Goal: Communication & Community: Answer question/provide support

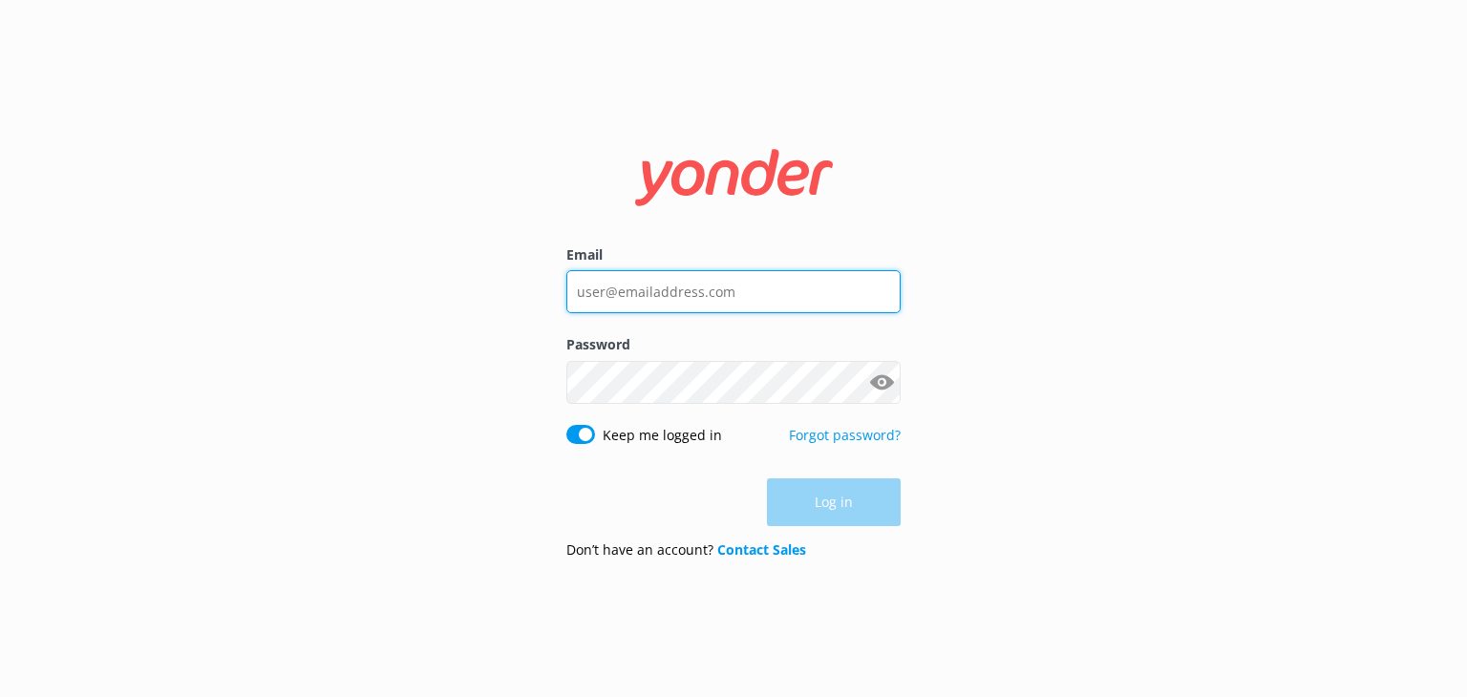
type input "[EMAIL_ADDRESS][DOMAIN_NAME]"
click at [826, 507] on div "Log in" at bounding box center [733, 503] width 334 height 48
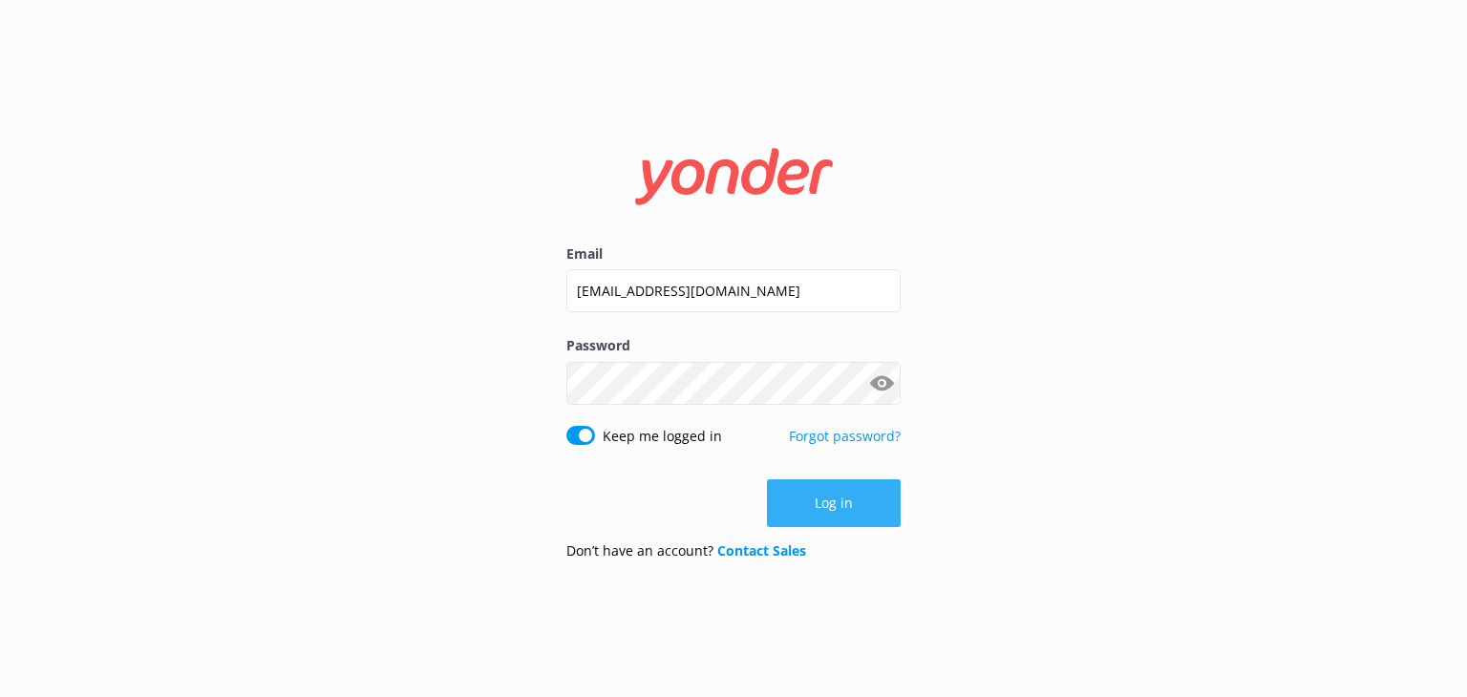
click at [835, 502] on button "Log in" at bounding box center [834, 504] width 134 height 48
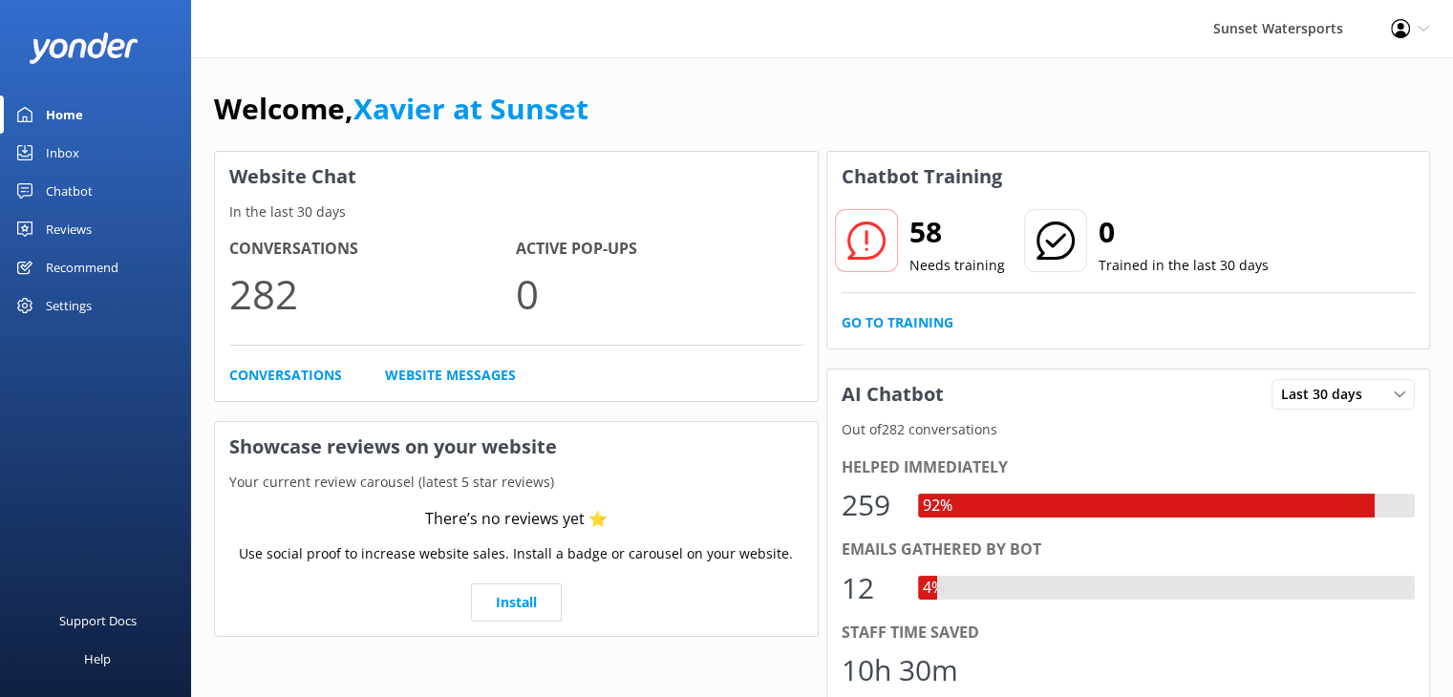
click at [84, 156] on link "Inbox" at bounding box center [95, 153] width 191 height 38
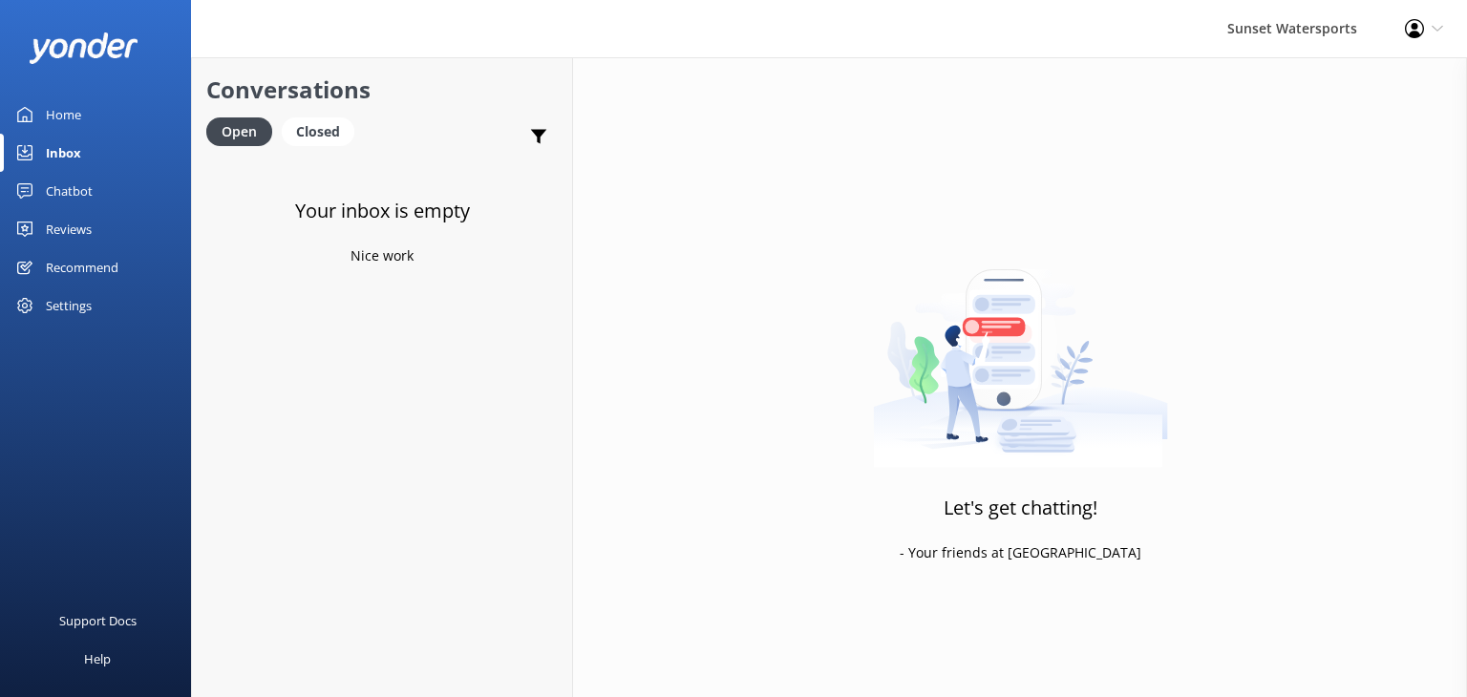
click at [75, 161] on div "Inbox" at bounding box center [63, 153] width 35 height 38
click at [61, 155] on div "Inbox" at bounding box center [63, 153] width 35 height 38
click at [89, 192] on div "Chatbot" at bounding box center [69, 191] width 47 height 38
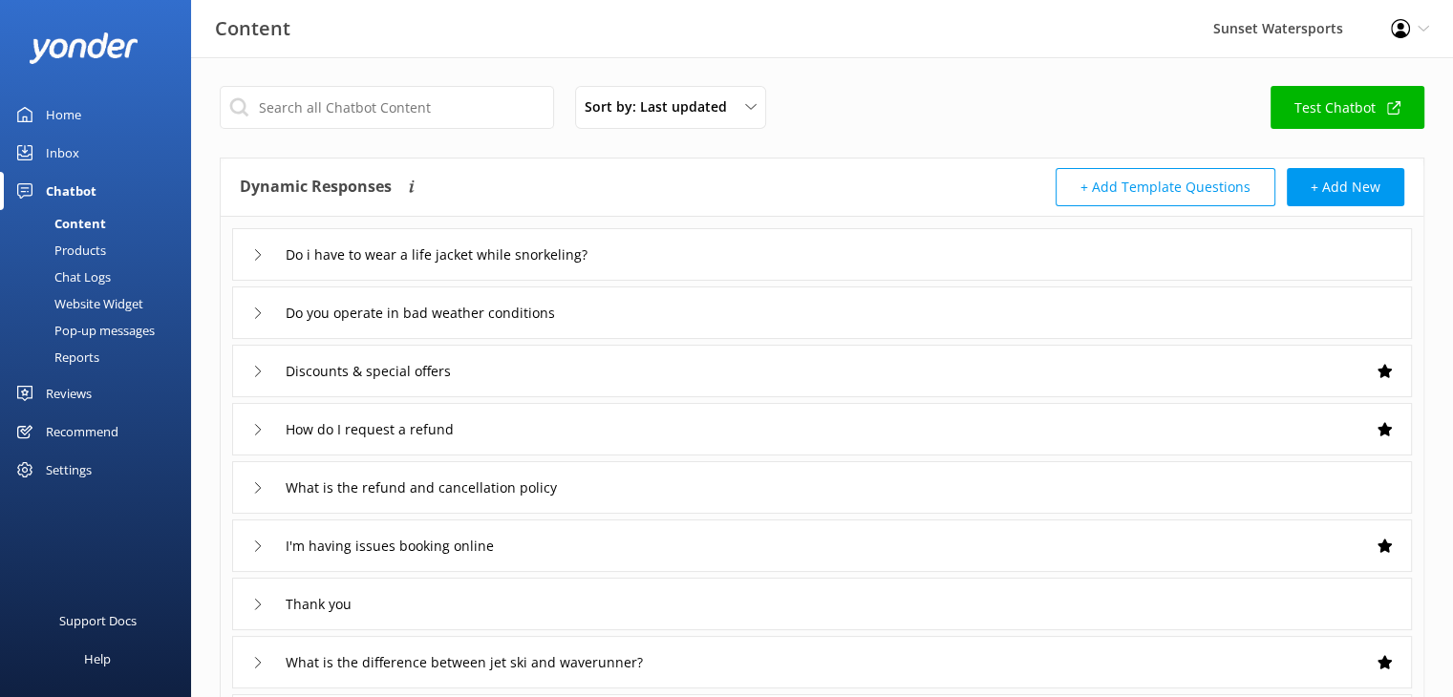
click at [76, 151] on div "Inbox" at bounding box center [62, 153] width 33 height 38
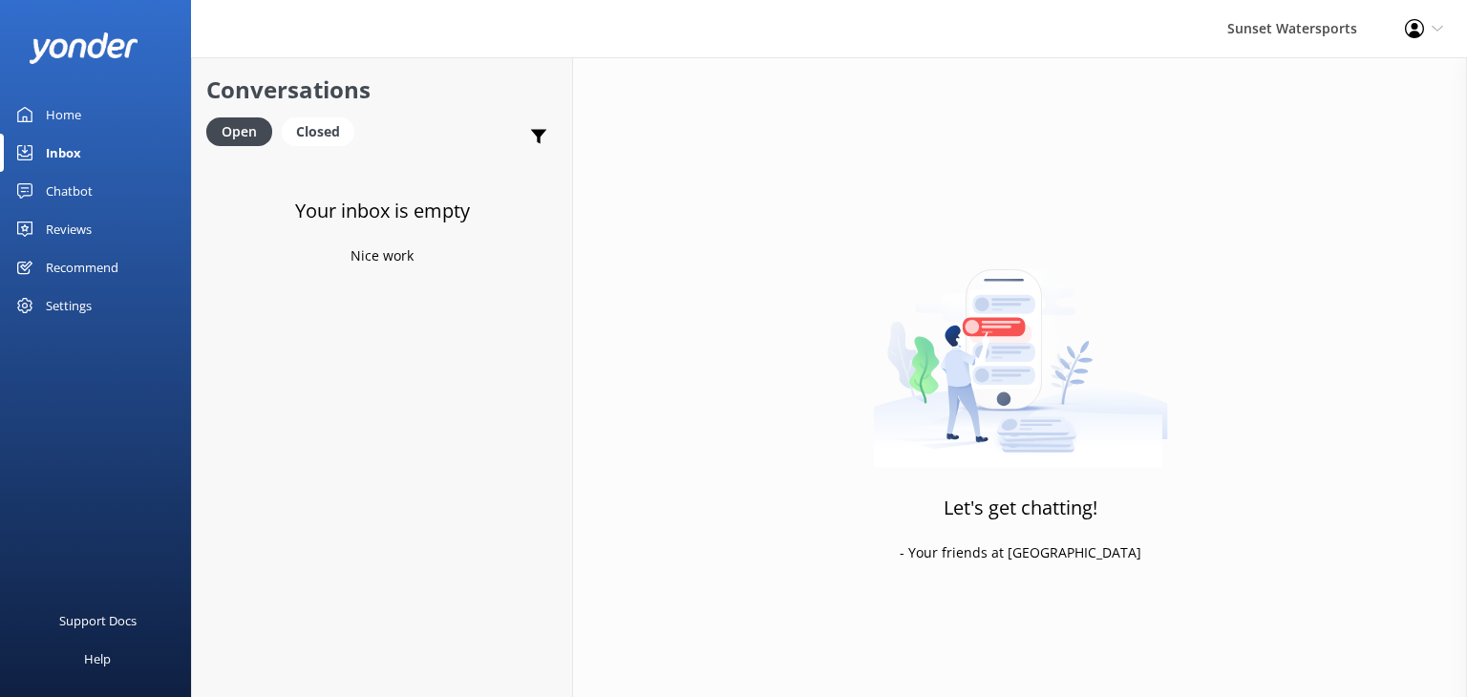
click at [55, 110] on div "Home" at bounding box center [63, 115] width 35 height 38
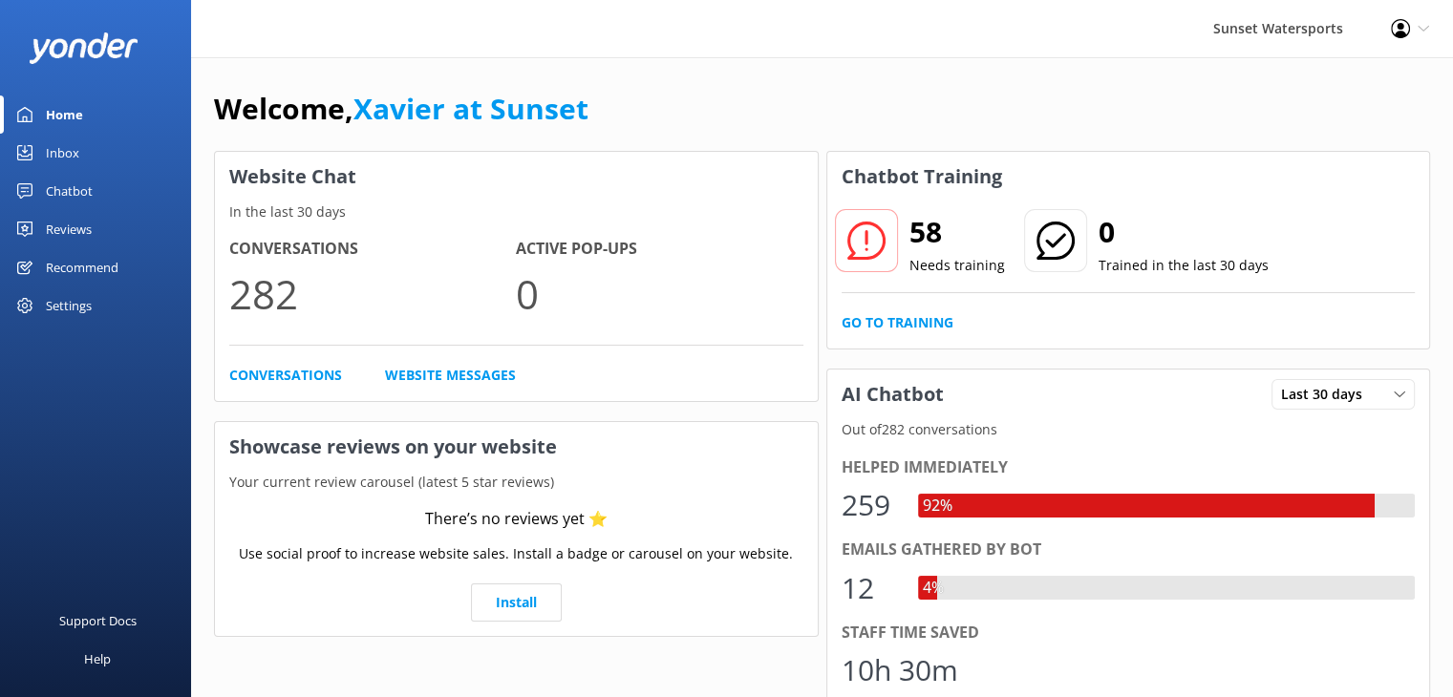
click at [72, 188] on div "Chatbot" at bounding box center [69, 191] width 47 height 38
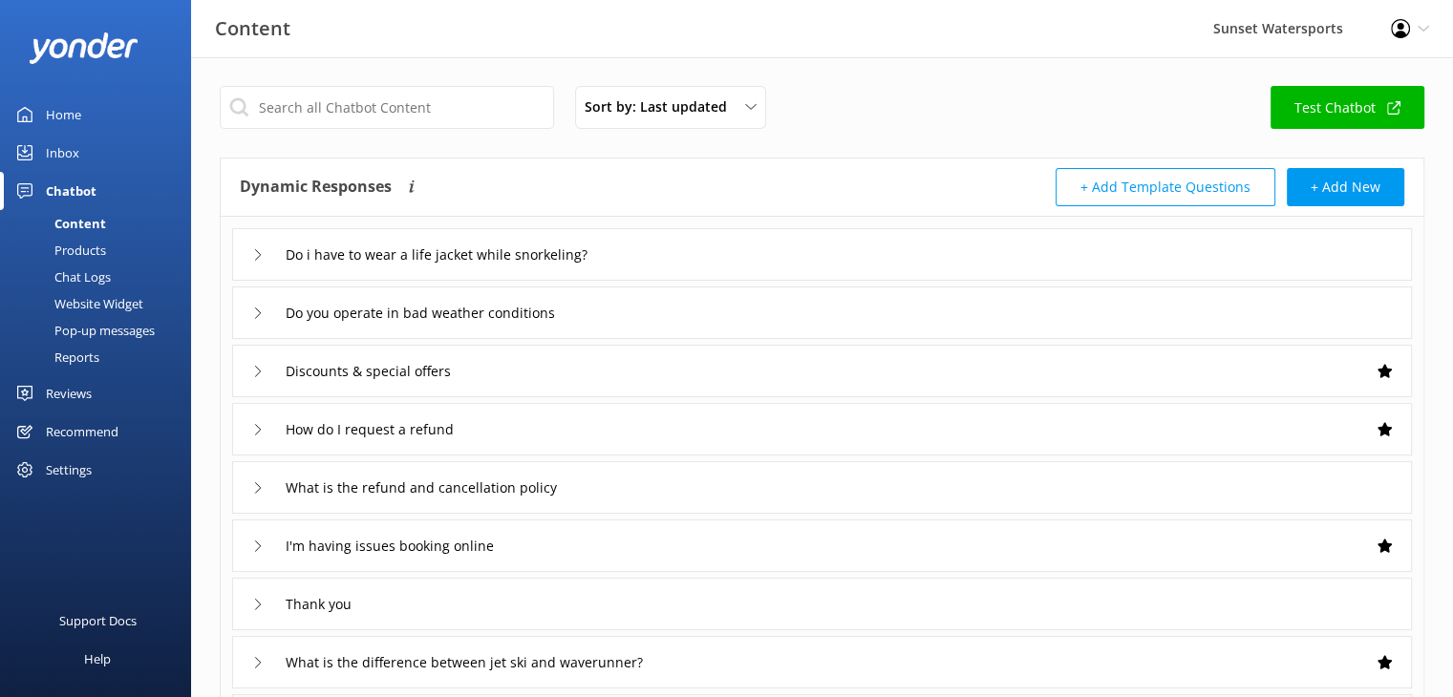
click at [71, 158] on div "Inbox" at bounding box center [62, 153] width 33 height 38
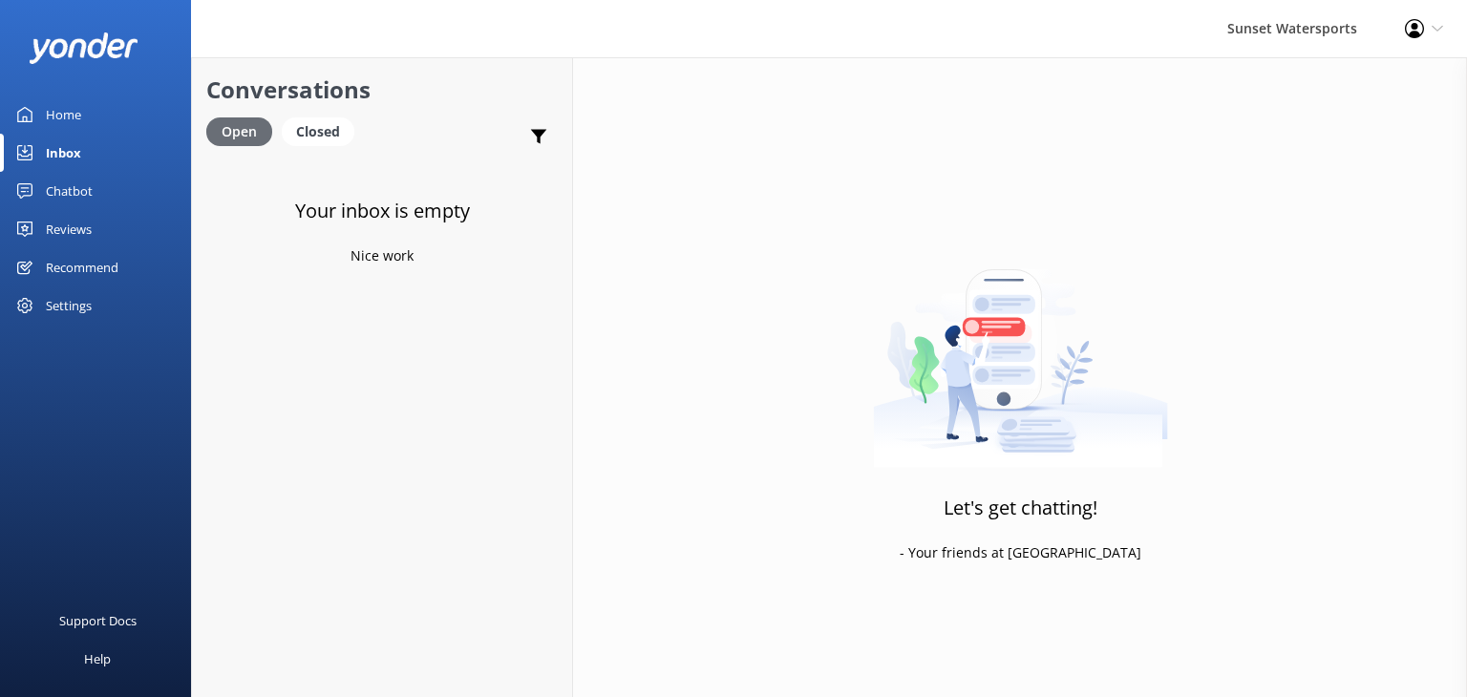
click at [243, 126] on div "Open" at bounding box center [239, 131] width 66 height 29
click at [319, 148] on div "Open Closed" at bounding box center [285, 140] width 158 height 46
click at [325, 129] on div "Closed" at bounding box center [318, 131] width 73 height 29
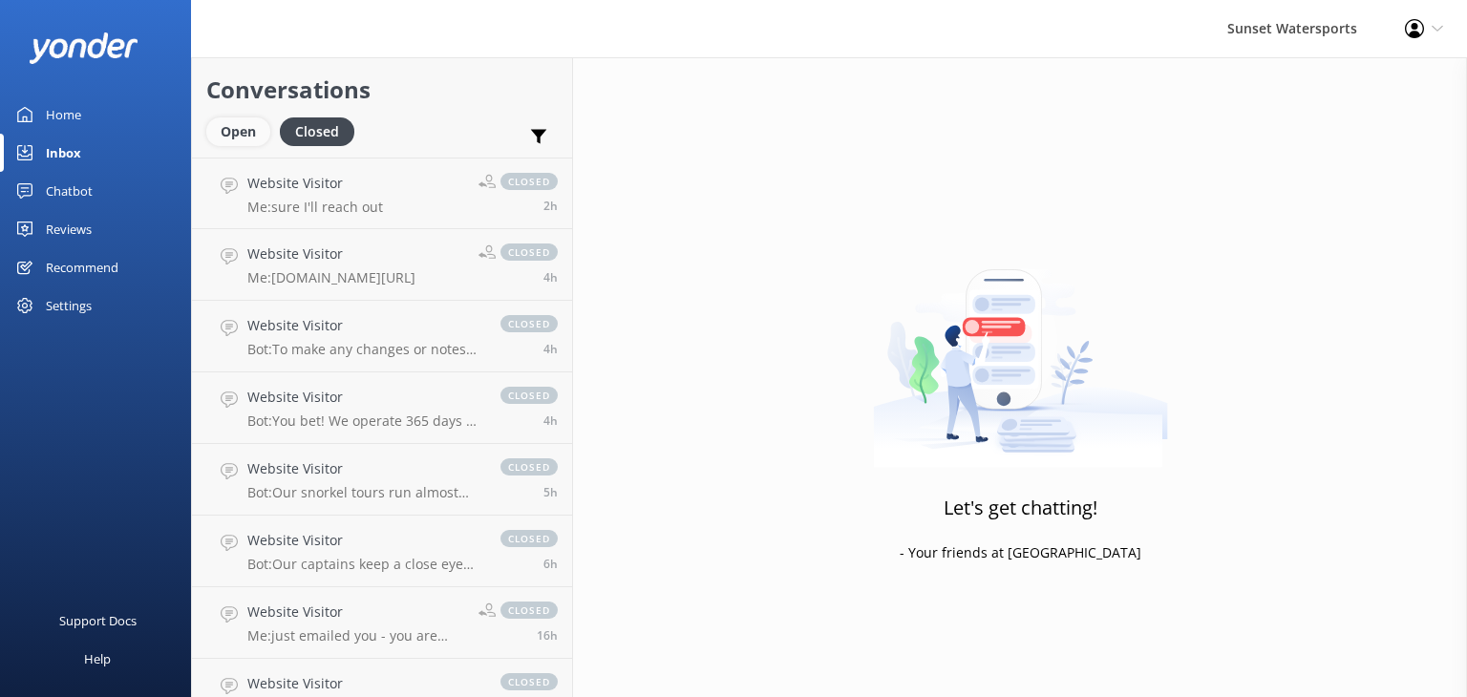
click at [214, 133] on div "Open" at bounding box center [238, 131] width 64 height 29
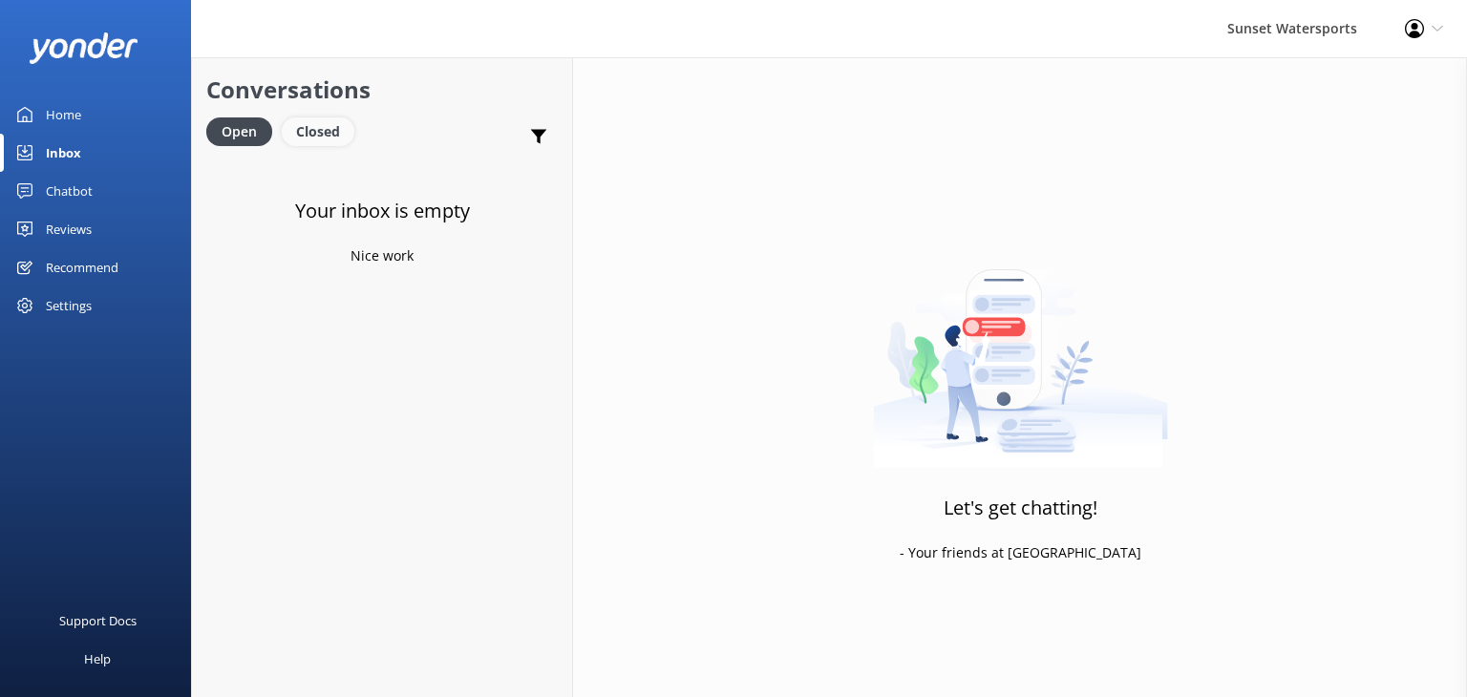
click at [338, 136] on div "Closed" at bounding box center [318, 131] width 73 height 29
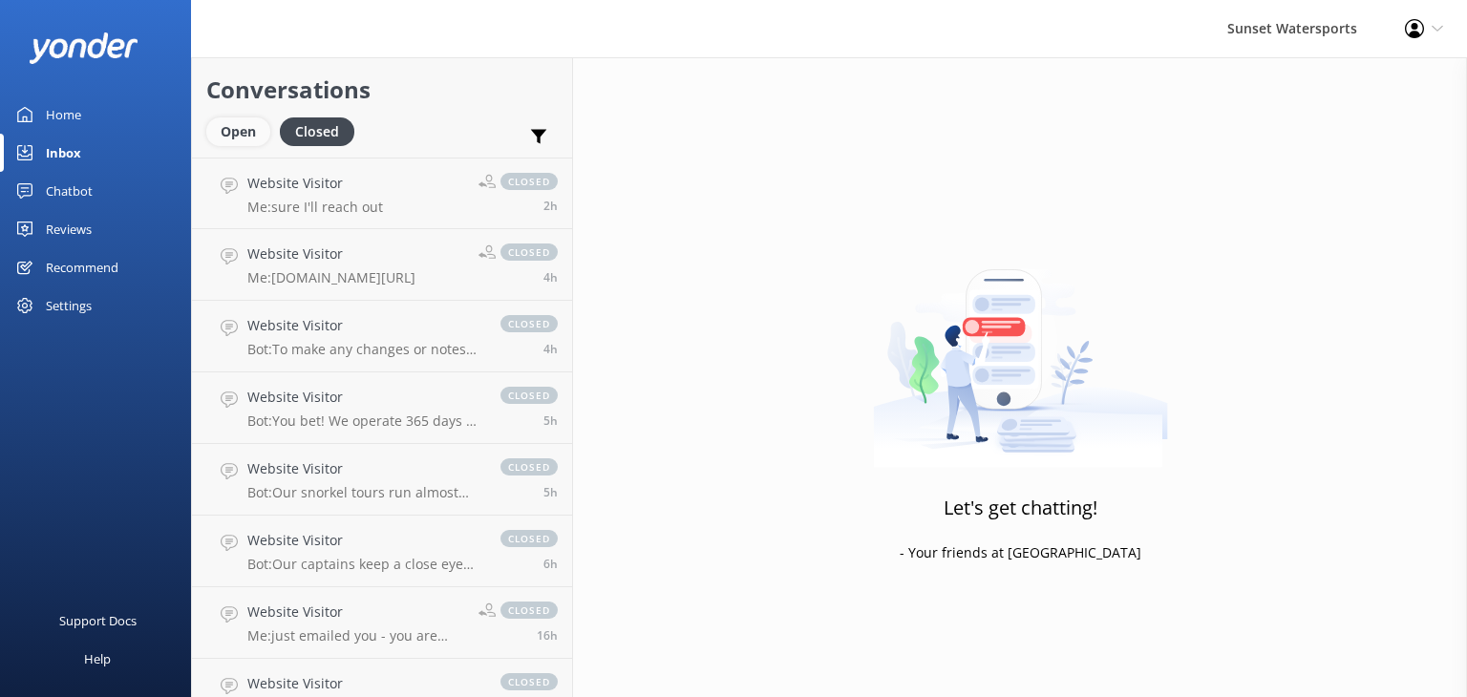
click at [229, 126] on div "Open" at bounding box center [238, 131] width 64 height 29
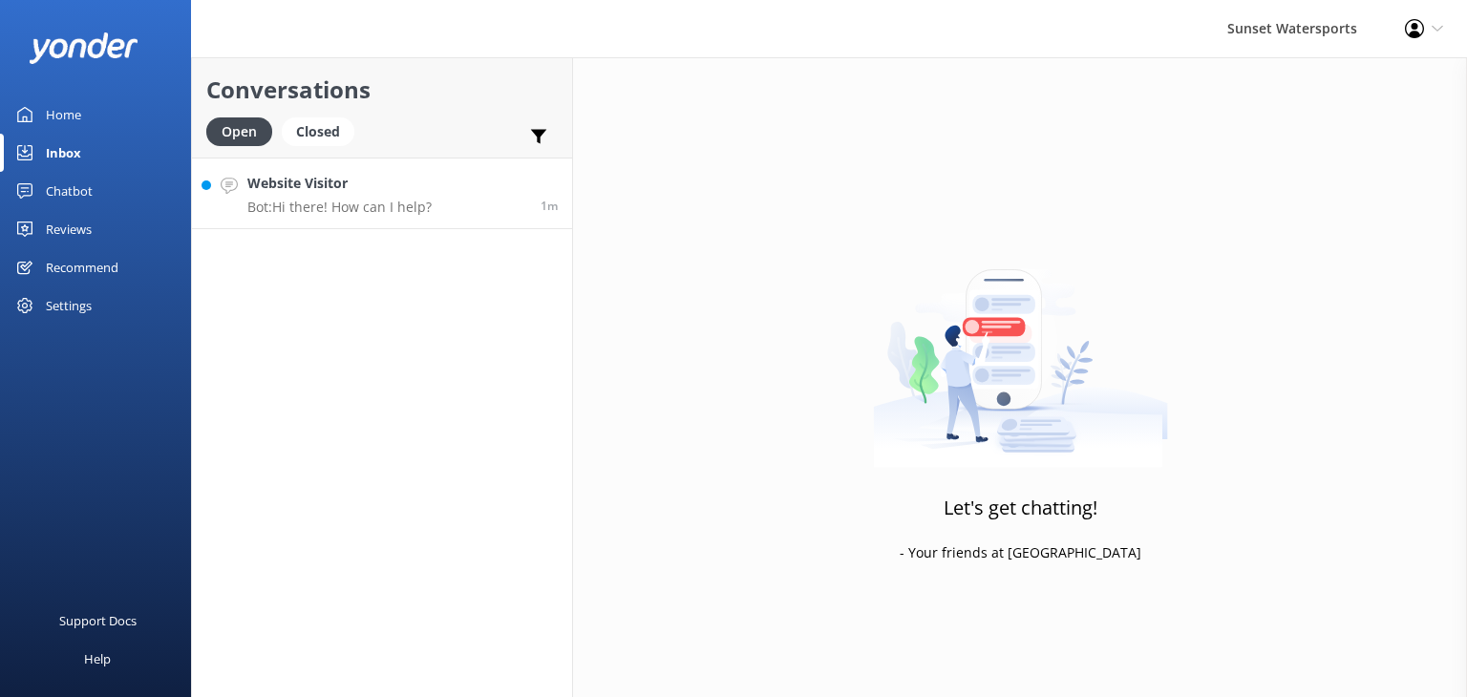
click at [406, 215] on p "Bot: Hi there! How can I help?" at bounding box center [339, 207] width 184 height 17
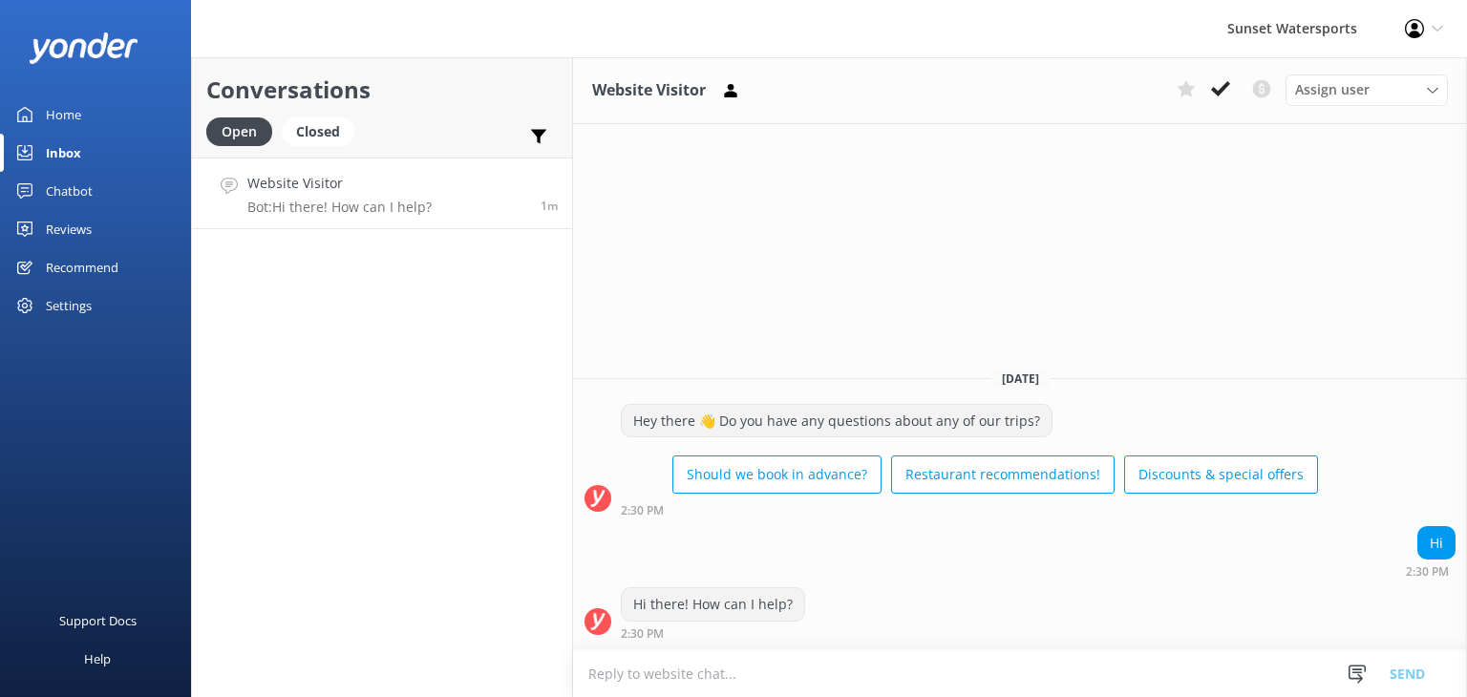
click at [742, 670] on textarea at bounding box center [1020, 674] width 894 height 47
type textarea "what can I do for you?"
click at [1414, 673] on button "Send" at bounding box center [1408, 674] width 72 height 48
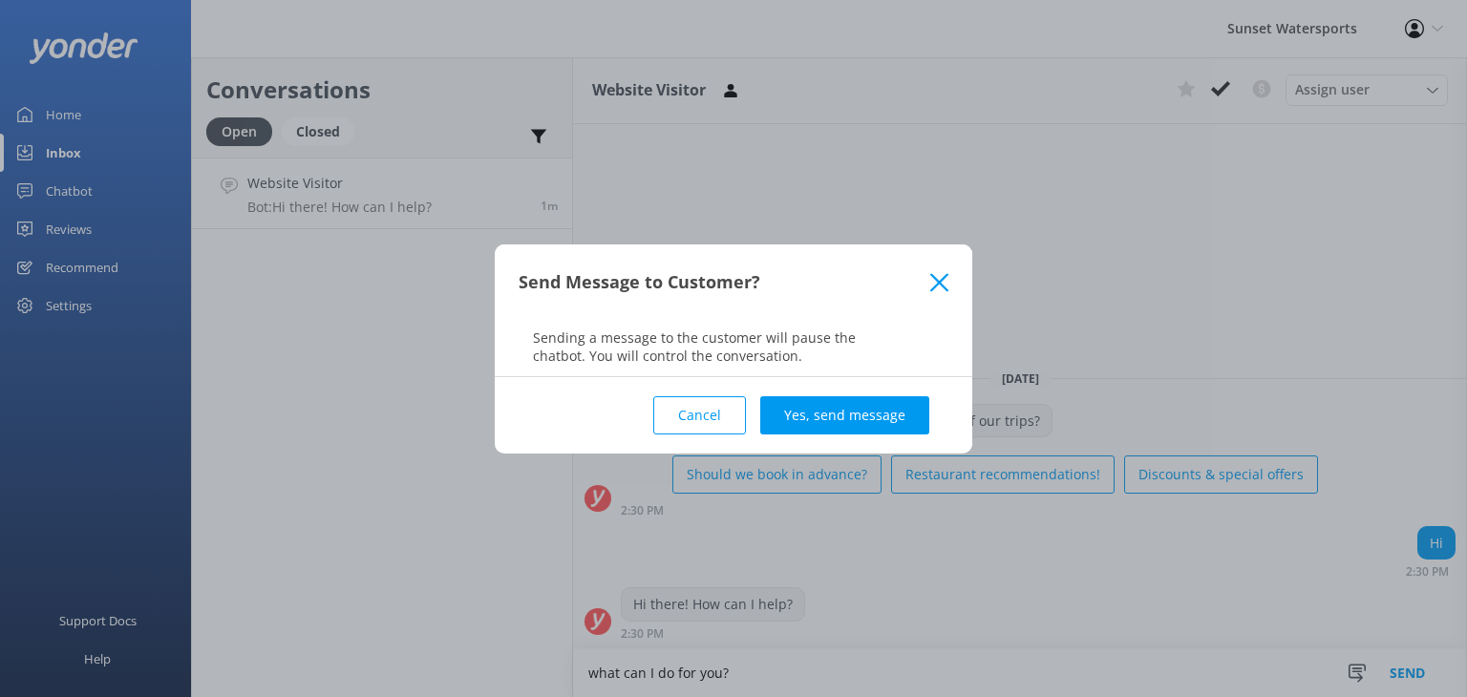
click at [830, 414] on button "Yes, send message" at bounding box center [844, 415] width 169 height 38
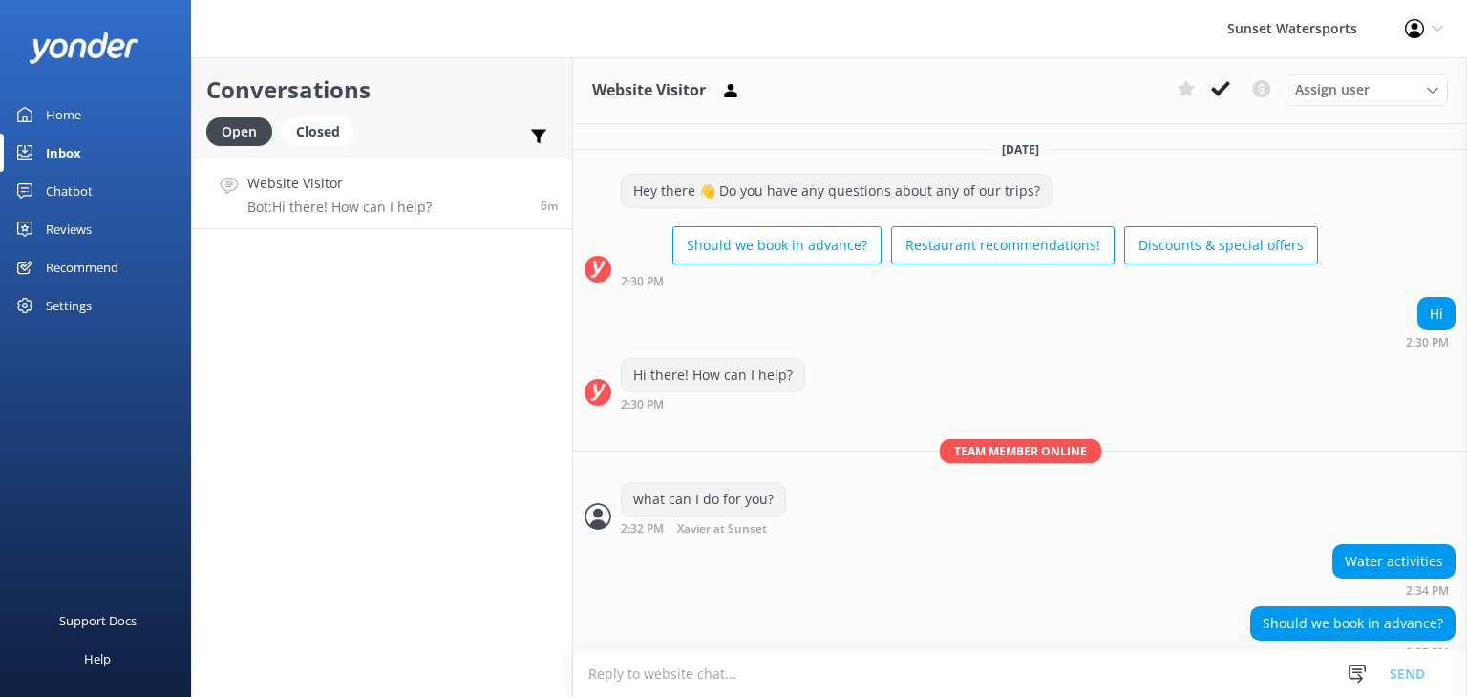
scroll to position [15, 0]
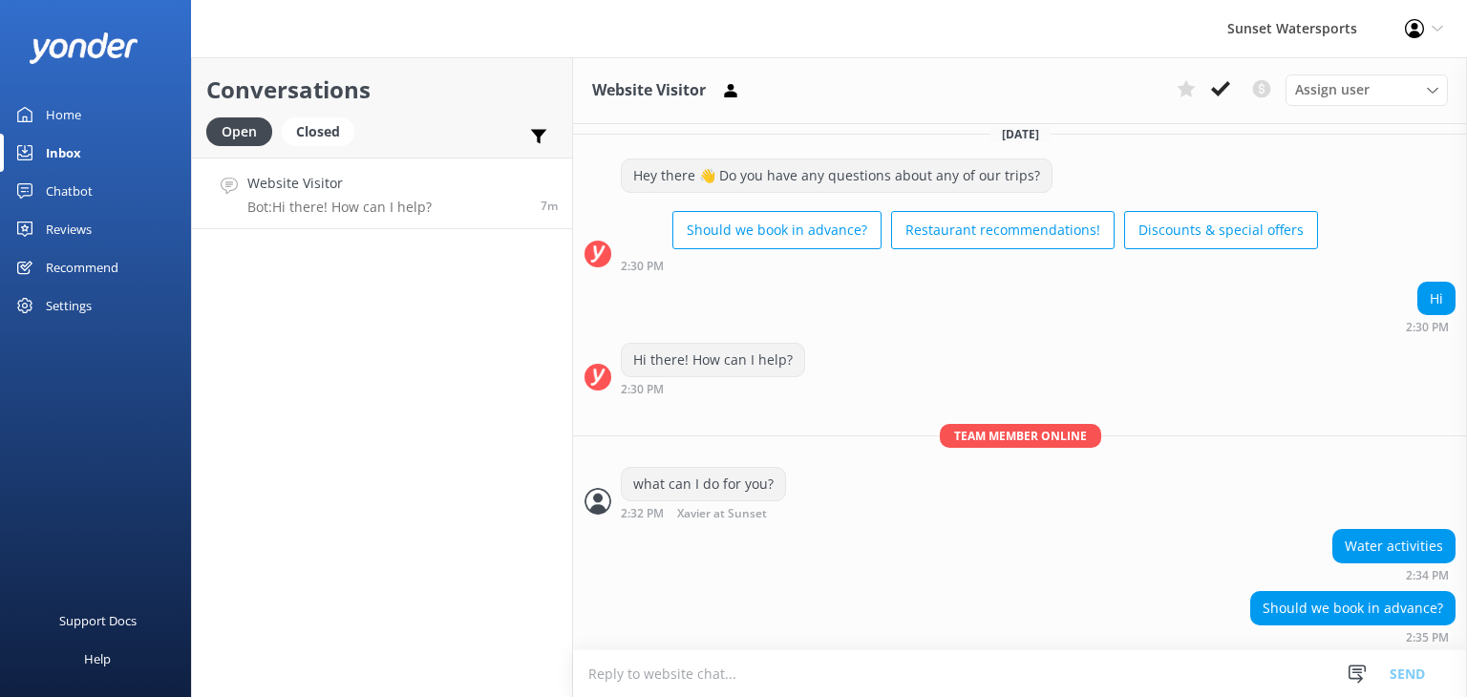
click at [674, 675] on textarea at bounding box center [1020, 674] width 894 height 47
type textarea "yes always a good idea what dates were you looking at?"
click at [1419, 672] on button "Send" at bounding box center [1408, 674] width 72 height 48
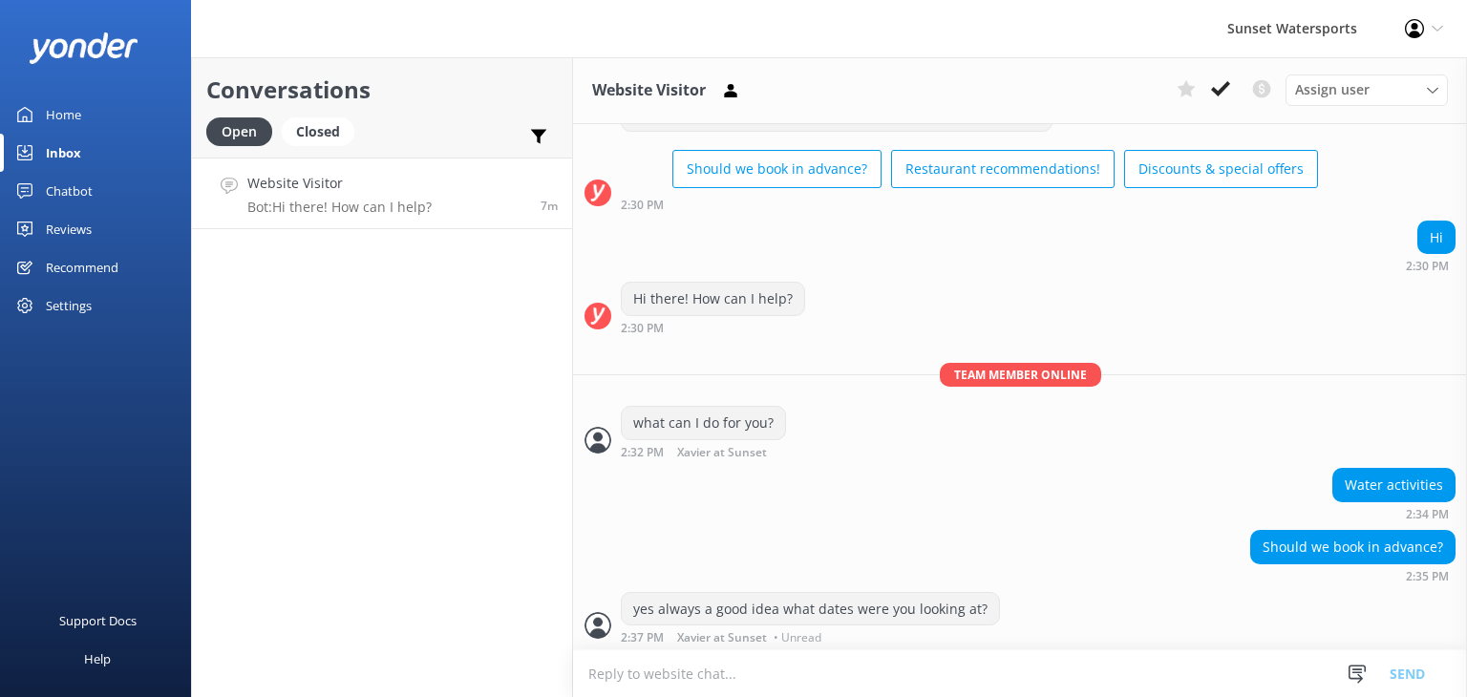
scroll to position [76, 0]
click at [639, 672] on textarea at bounding box center [1020, 674] width 894 height 47
paste textarea "https://fareharbor.com/embeds/book/sunsetwatersportskeywest/items/?flow=634263&…"
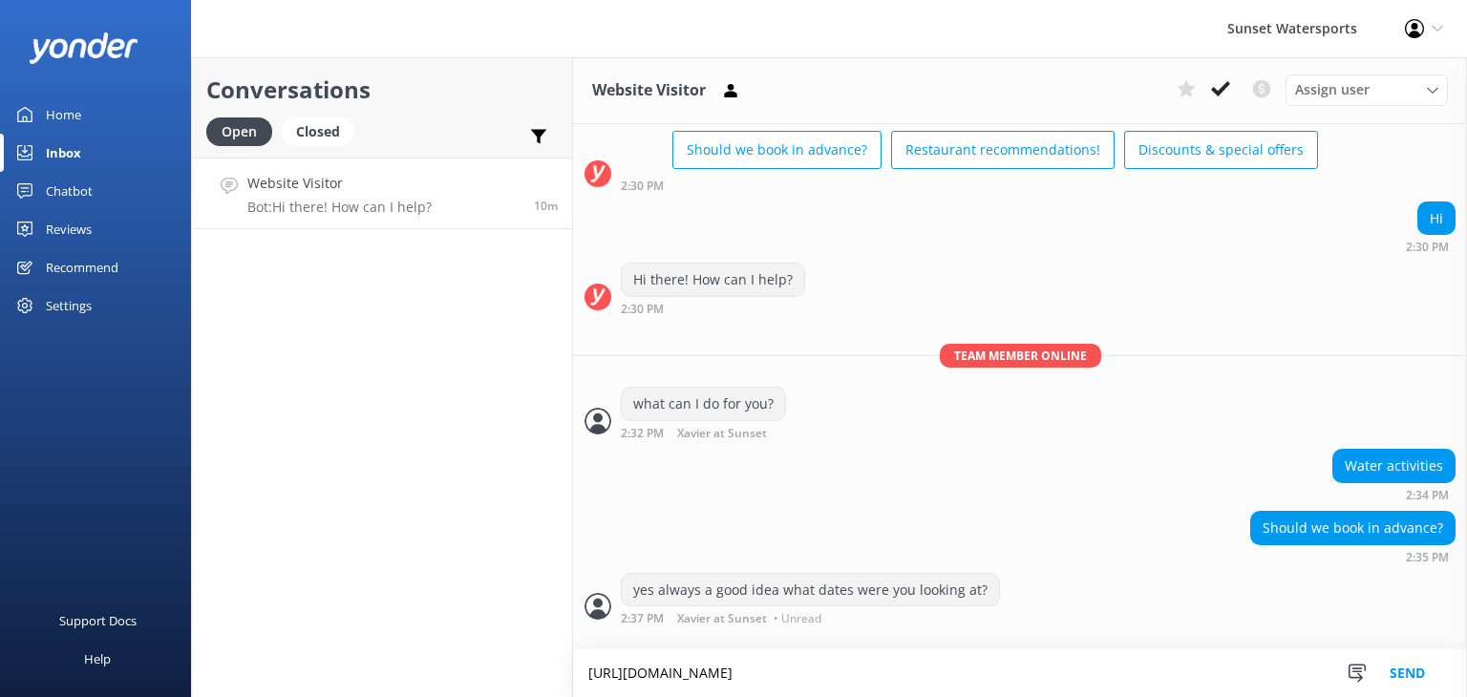
type textarea "https://fareharbor.com/embeds/book/sunsetwatersportskeywest/items/?flow=634263&…"
click at [1421, 670] on button "Send" at bounding box center [1408, 674] width 72 height 48
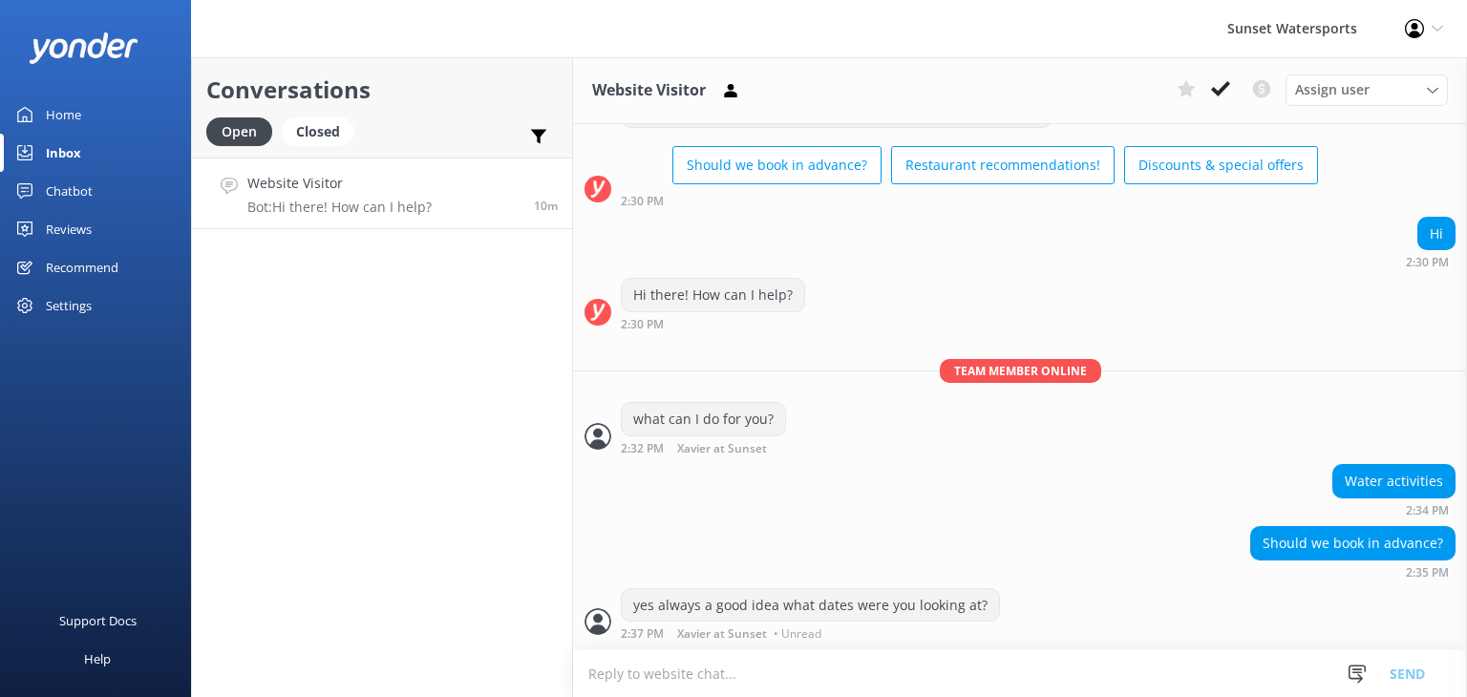
scroll to position [176, 0]
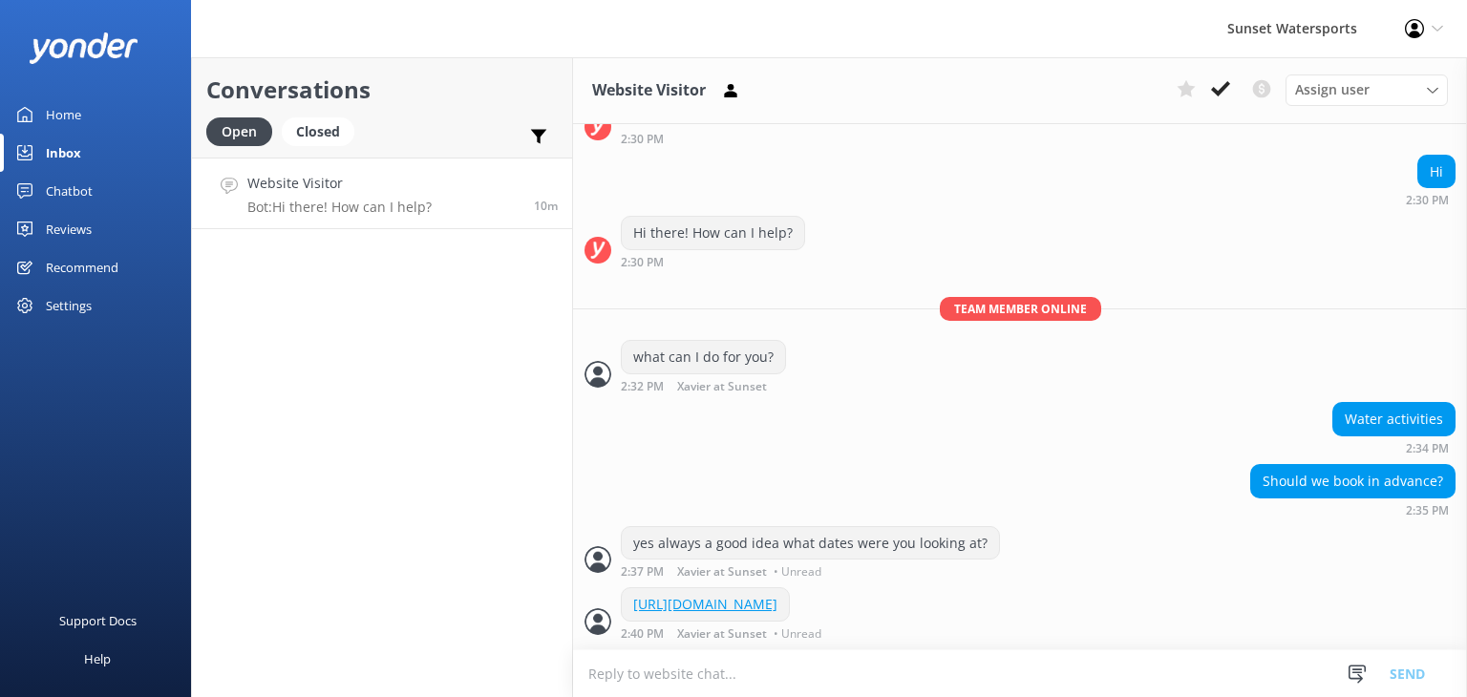
click at [668, 672] on textarea at bounding box center [1020, 674] width 894 height 47
type textarea "you can use this link to get the best rates"
click at [1401, 670] on button "Send" at bounding box center [1408, 674] width 72 height 48
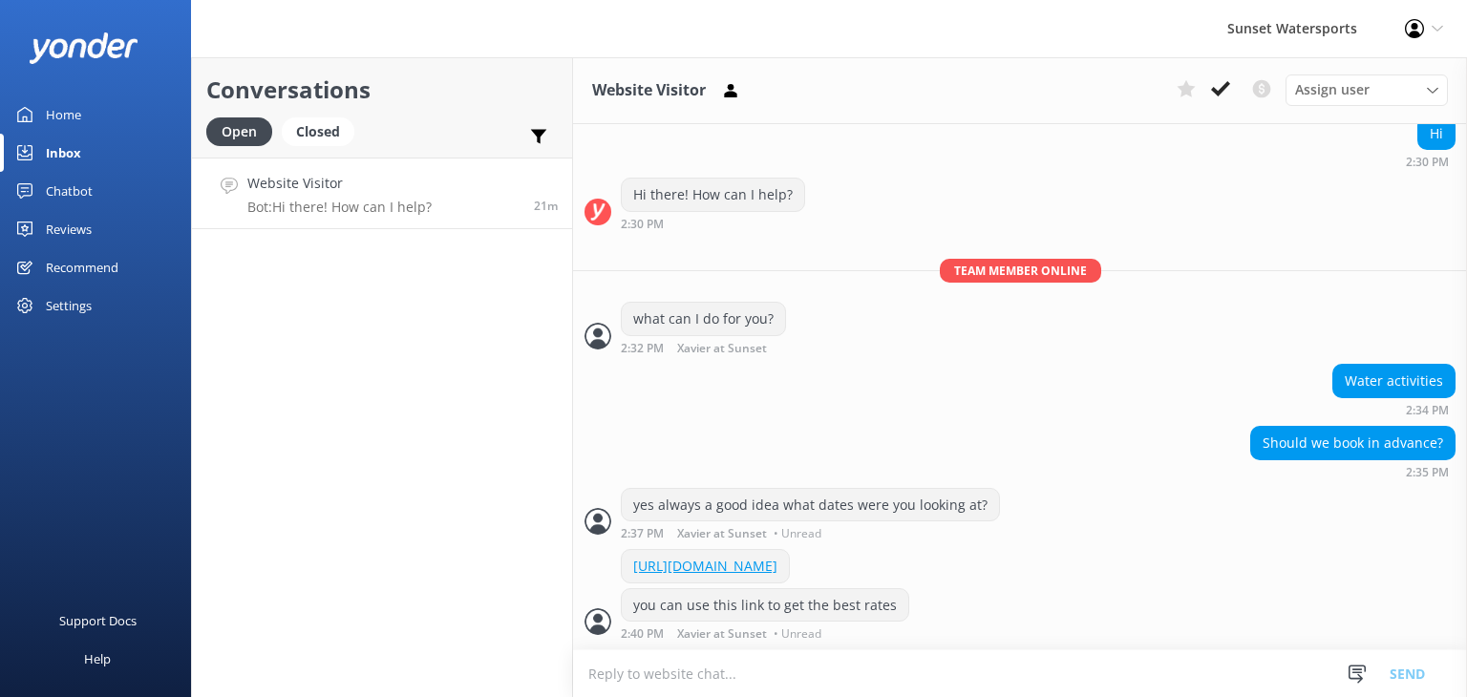
click at [362, 196] on div "Website Visitor Bot: Hi there! How can I help?" at bounding box center [339, 193] width 184 height 41
click at [325, 132] on div "Closed" at bounding box center [318, 131] width 73 height 29
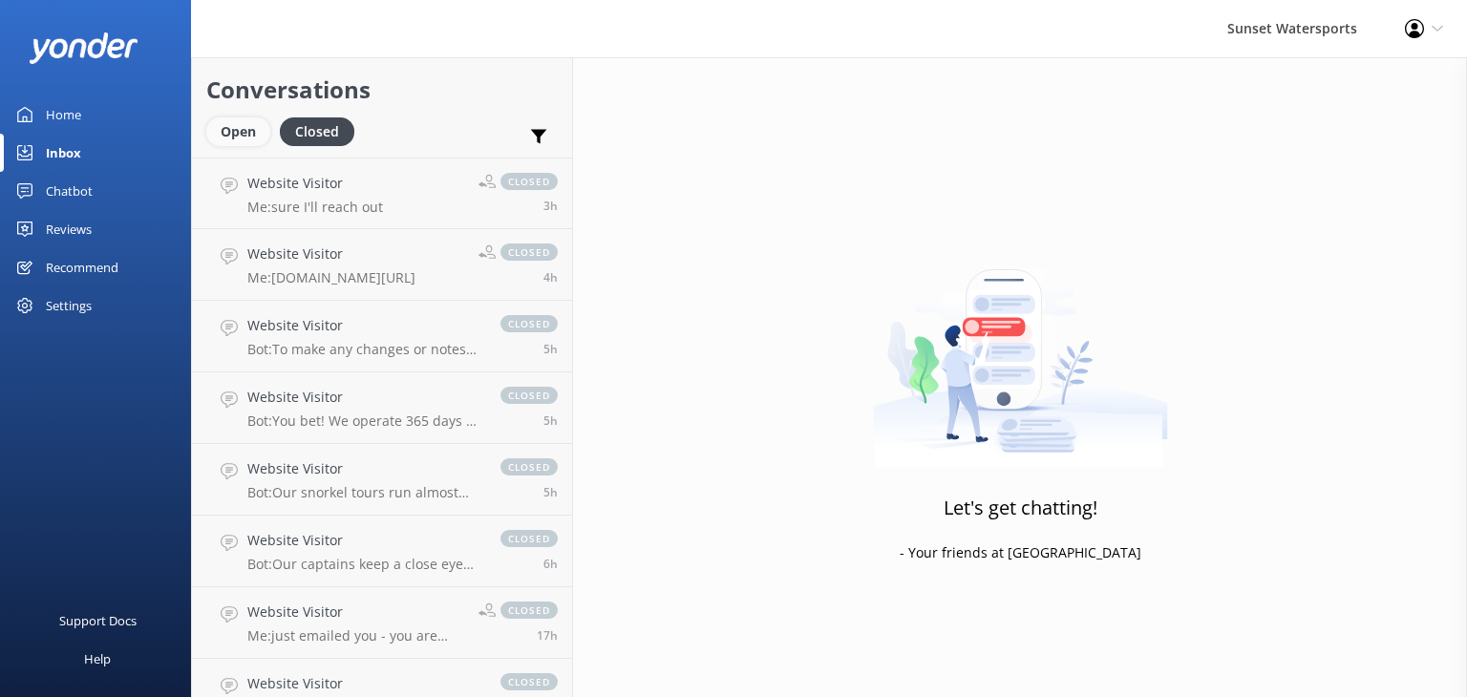
click at [225, 130] on div "Open" at bounding box center [238, 131] width 64 height 29
